Goal: Find specific page/section: Find specific page/section

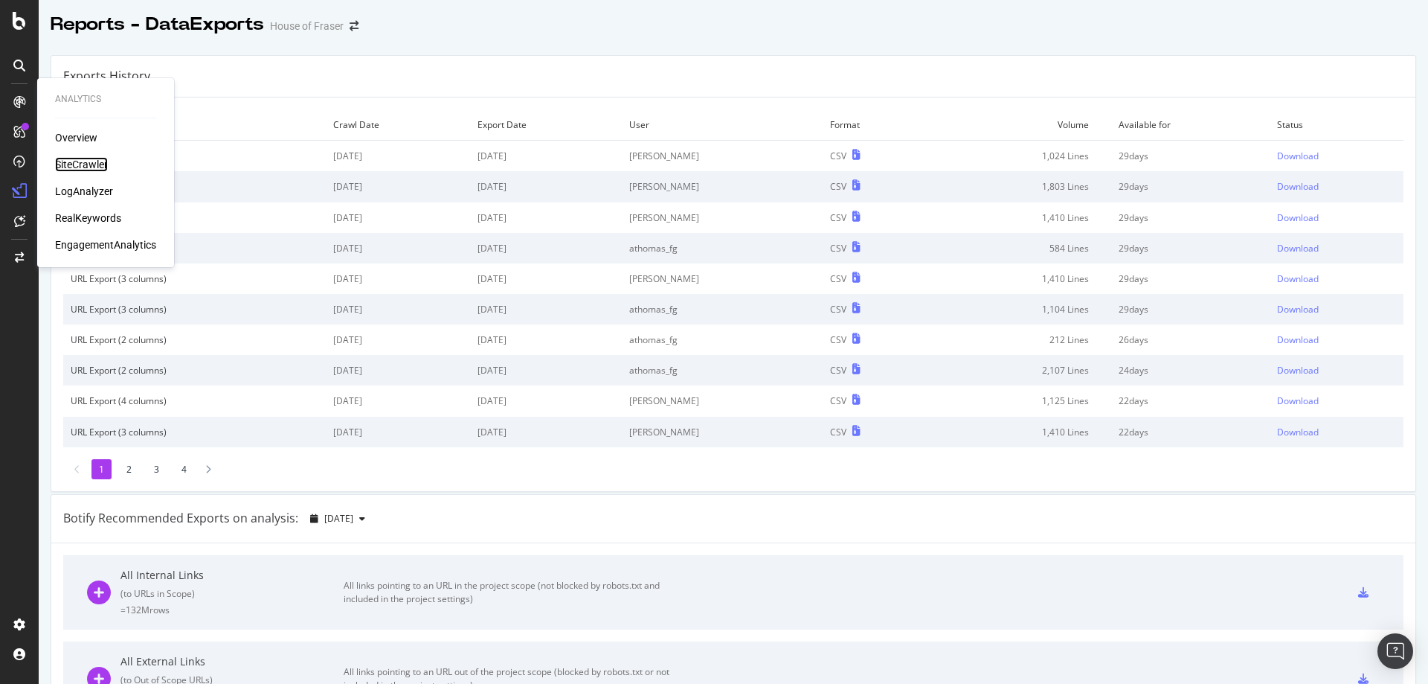
click at [91, 167] on div "SiteCrawler" at bounding box center [81, 164] width 53 height 15
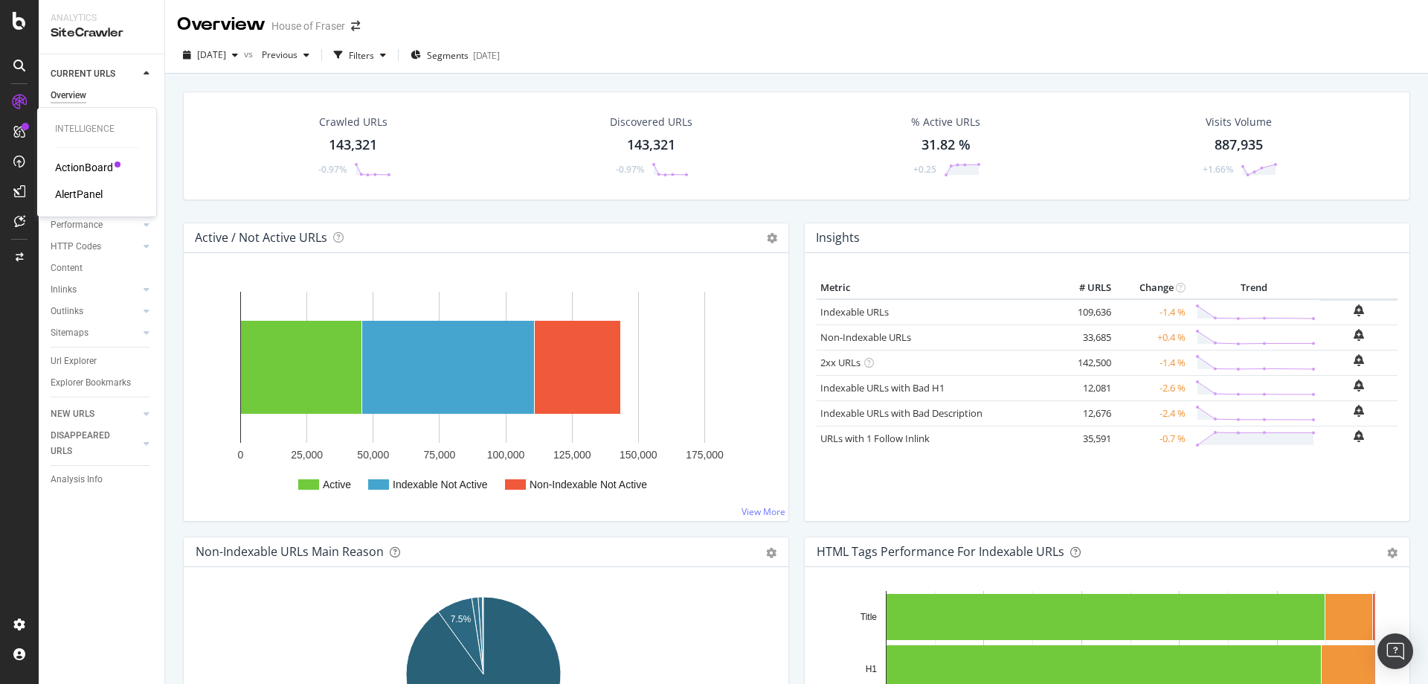
click at [68, 196] on div "AlertPanel" at bounding box center [79, 194] width 48 height 15
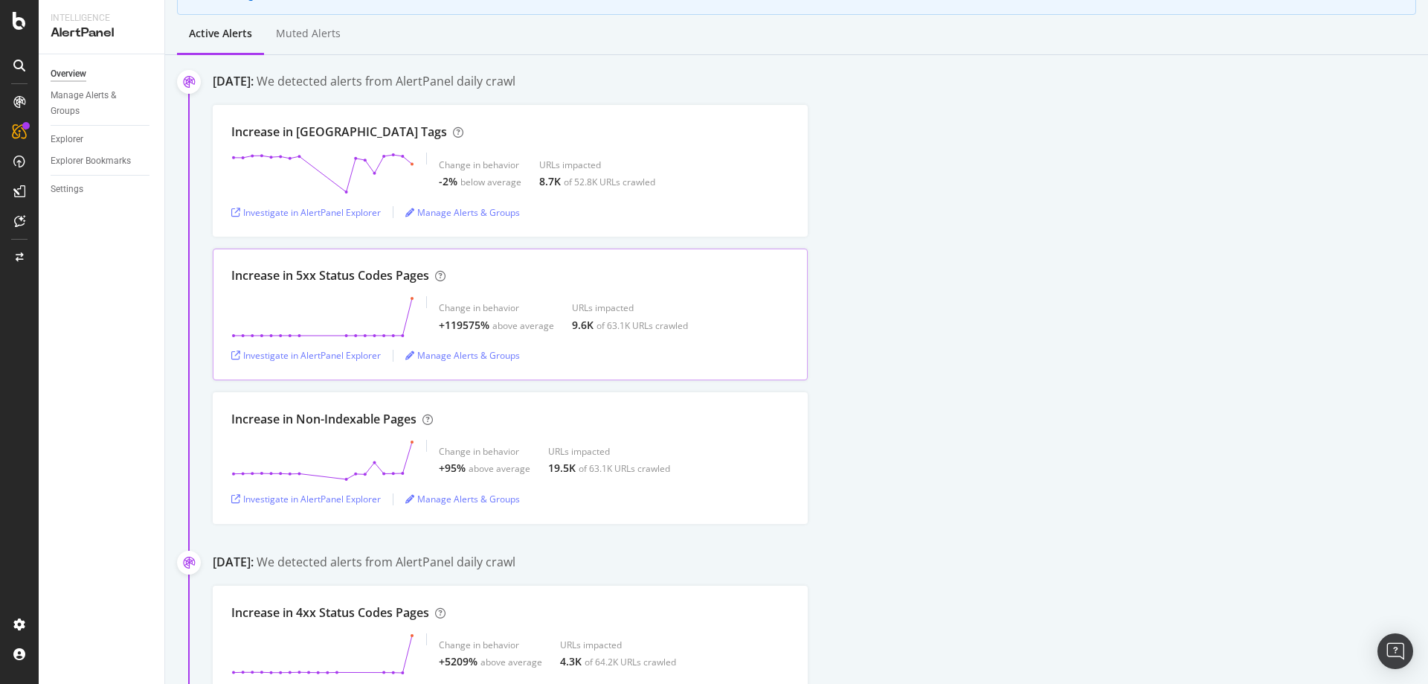
scroll to position [159, 0]
